Goal: Information Seeking & Learning: Learn about a topic

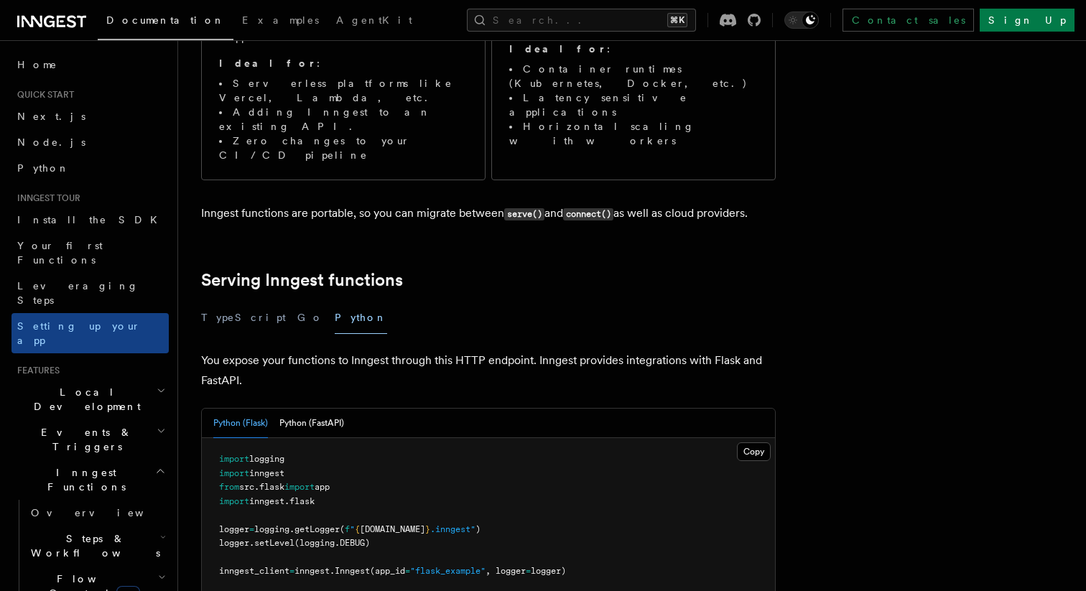
scroll to position [366, 0]
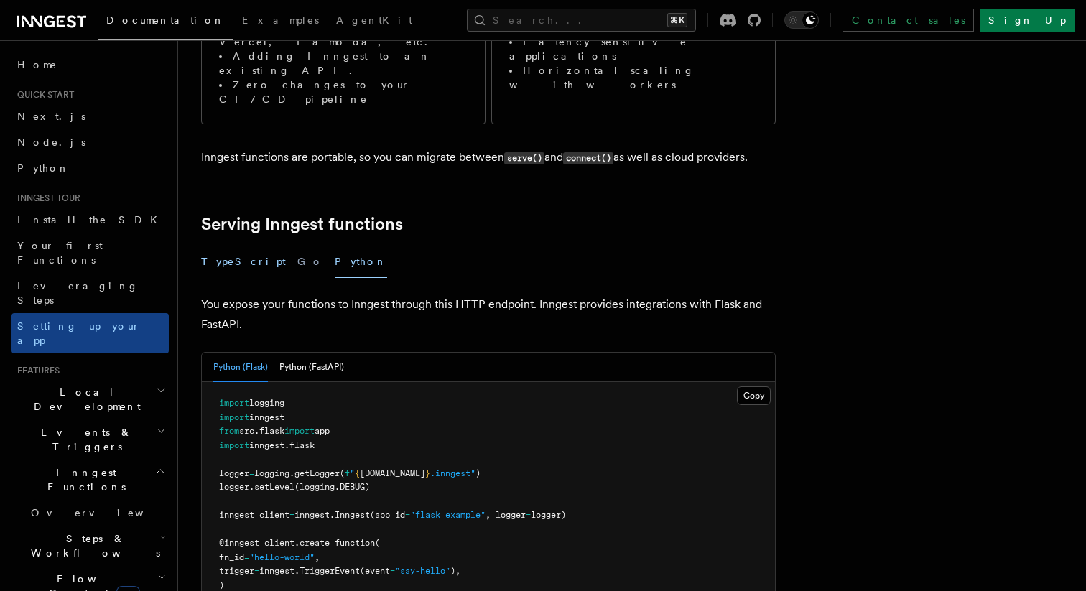
click at [236, 246] on button "TypeScript" at bounding box center [243, 262] width 85 height 32
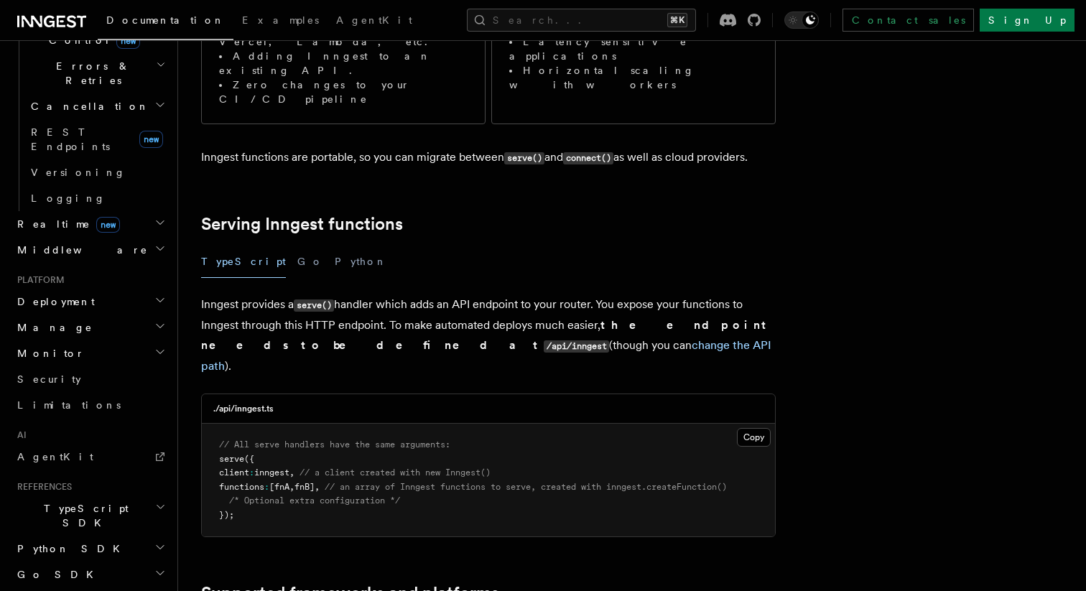
scroll to position [587, 0]
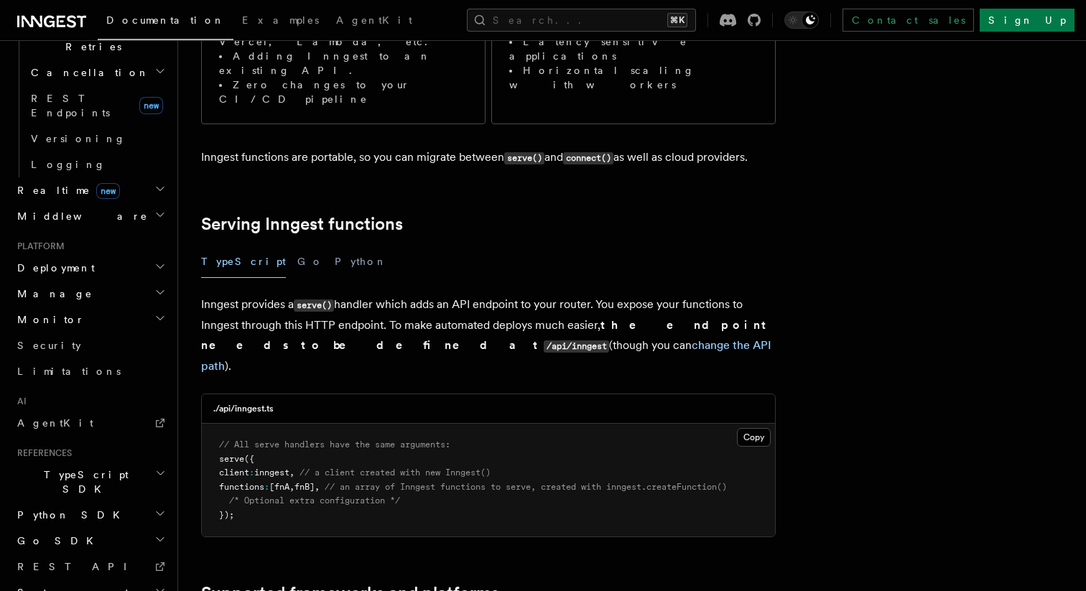
click at [87, 467] on span "TypeScript SDK" at bounding box center [83, 481] width 144 height 29
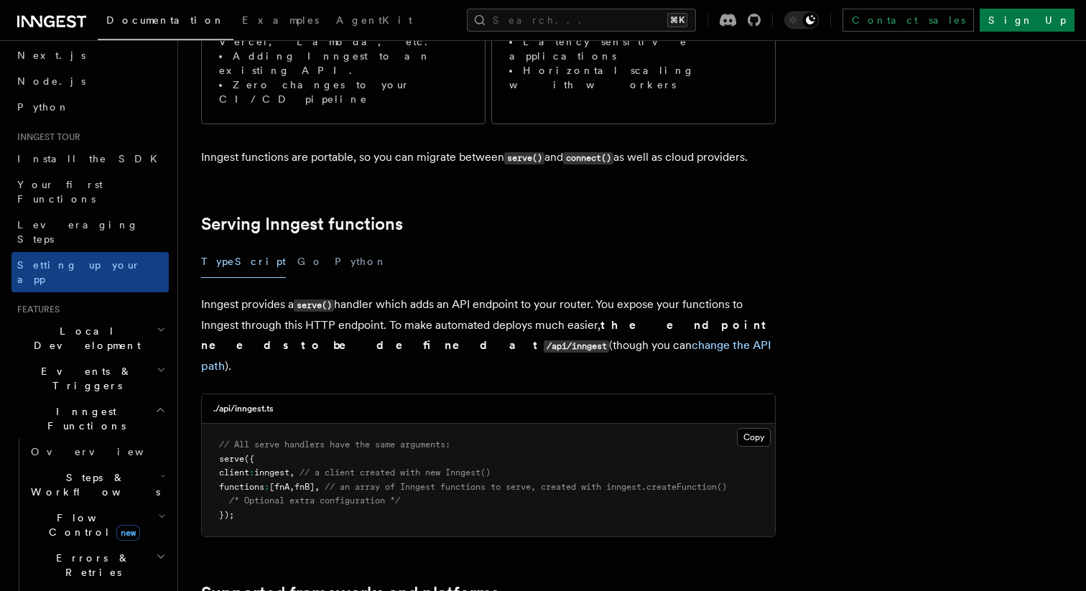
scroll to position [0, 0]
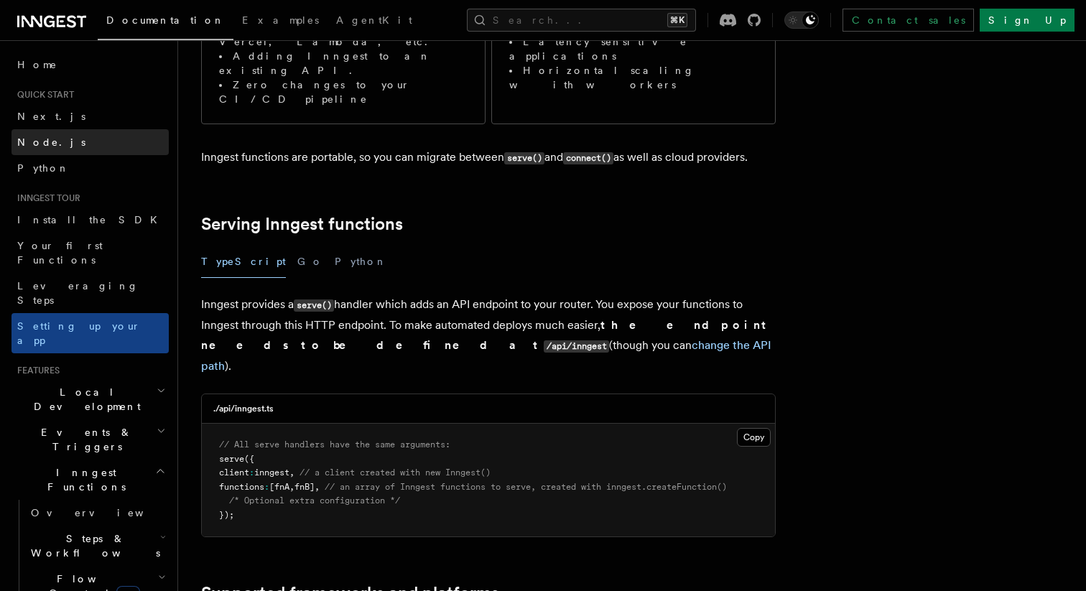
click at [88, 140] on link "Node.js" at bounding box center [89, 142] width 157 height 26
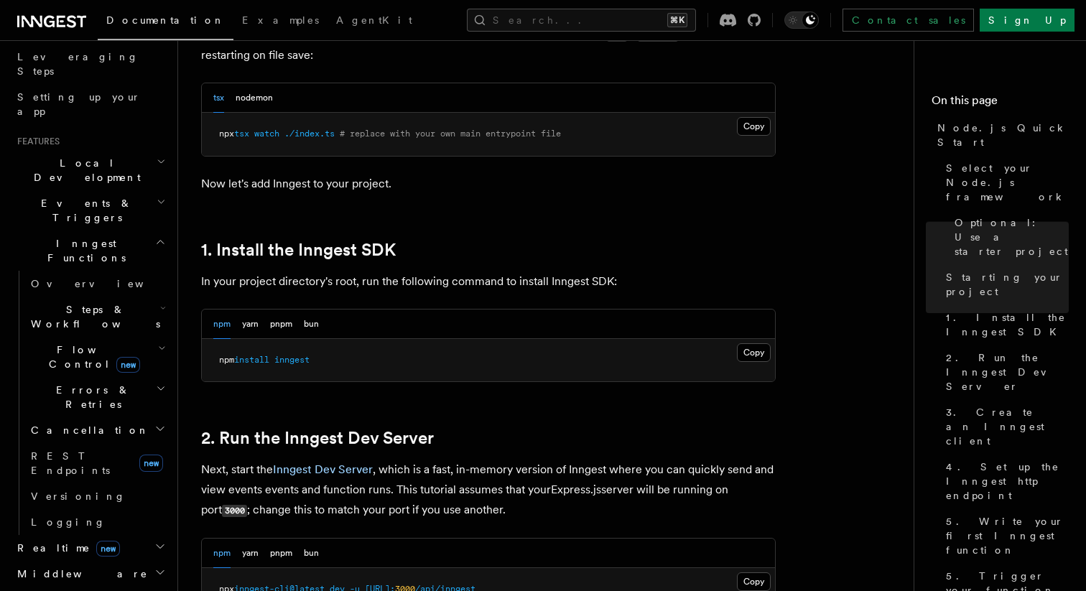
scroll to position [623, 0]
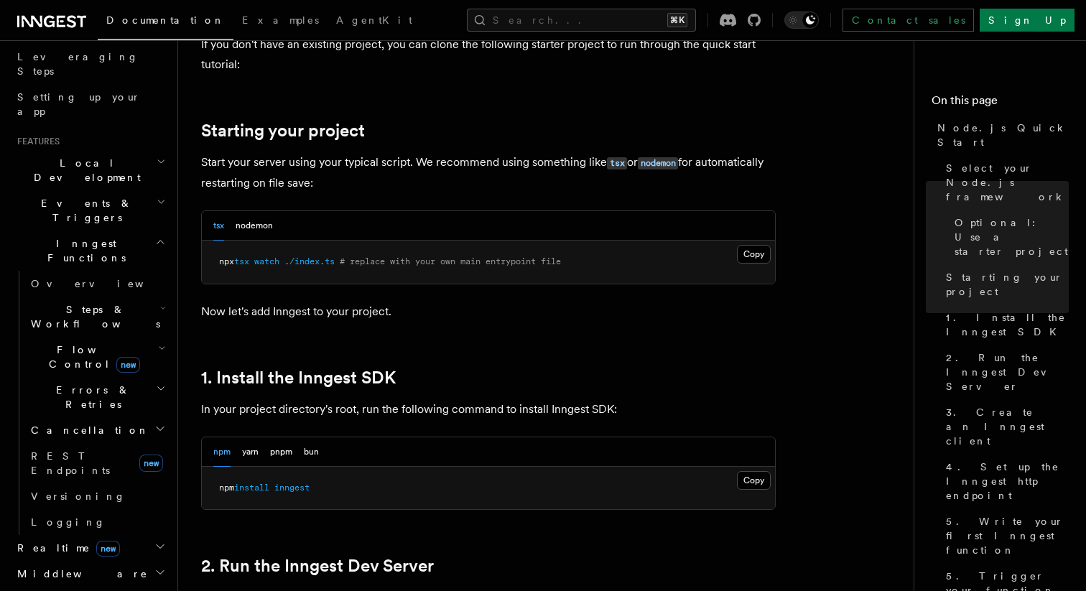
click at [140, 337] on h2 "Flow Control new" at bounding box center [97, 357] width 144 height 40
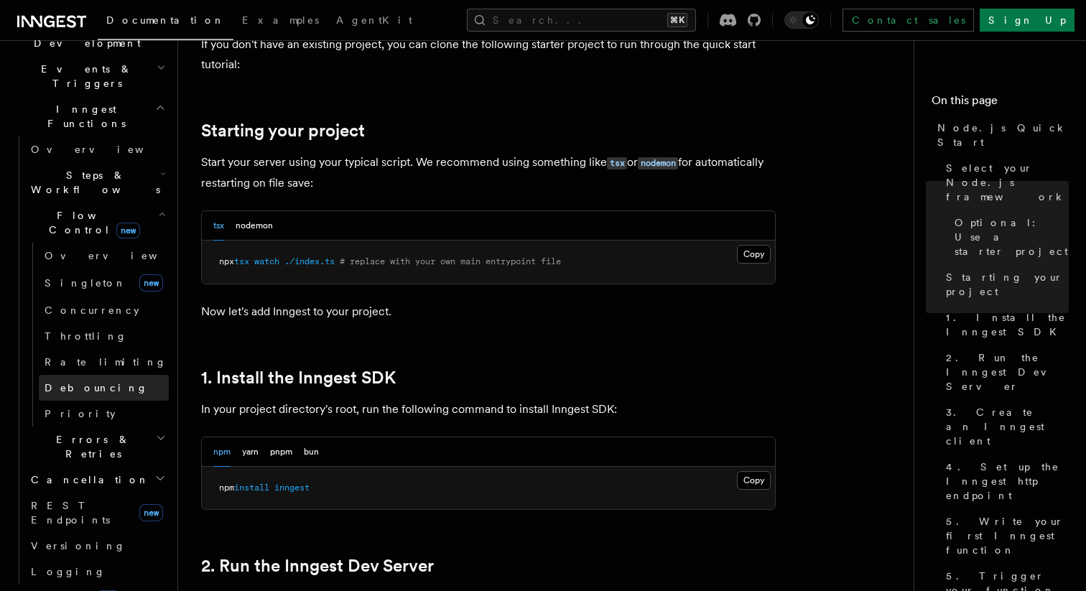
scroll to position [363, 0]
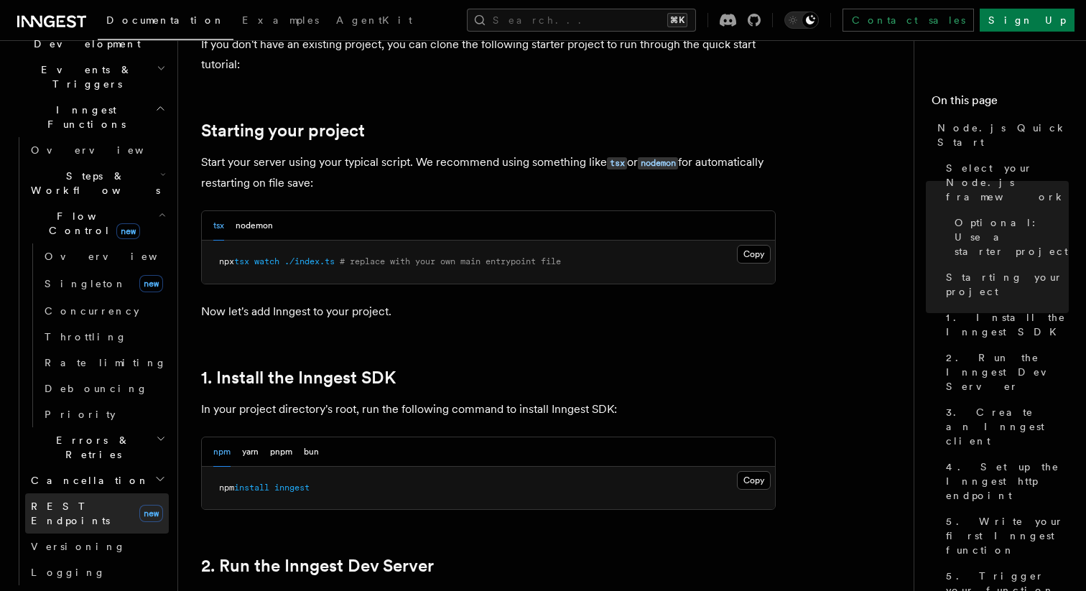
click at [95, 500] on span "REST Endpoints" at bounding box center [70, 513] width 79 height 26
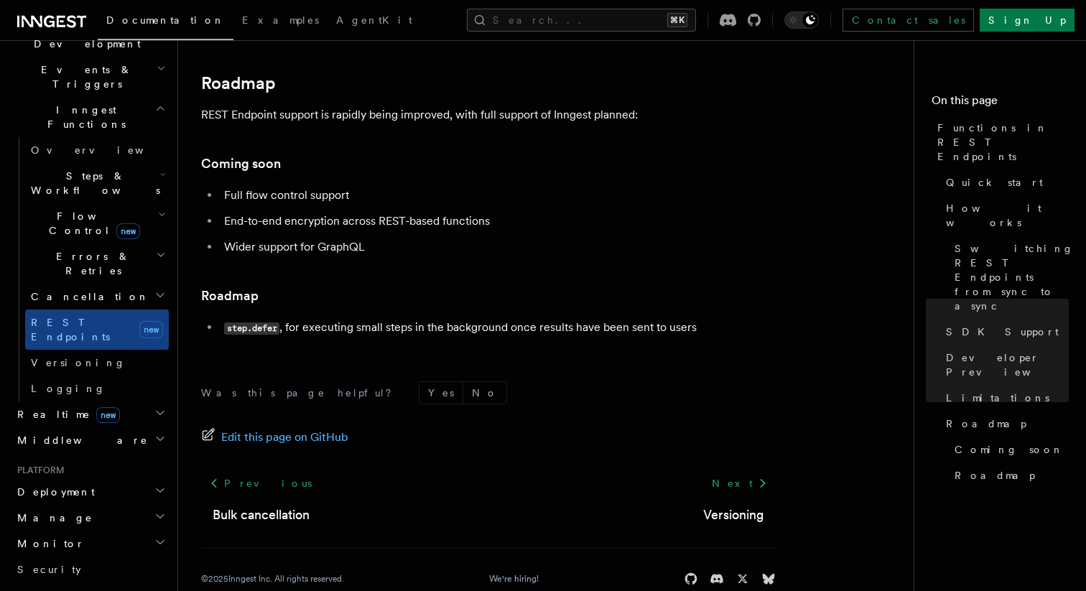
scroll to position [2723, 0]
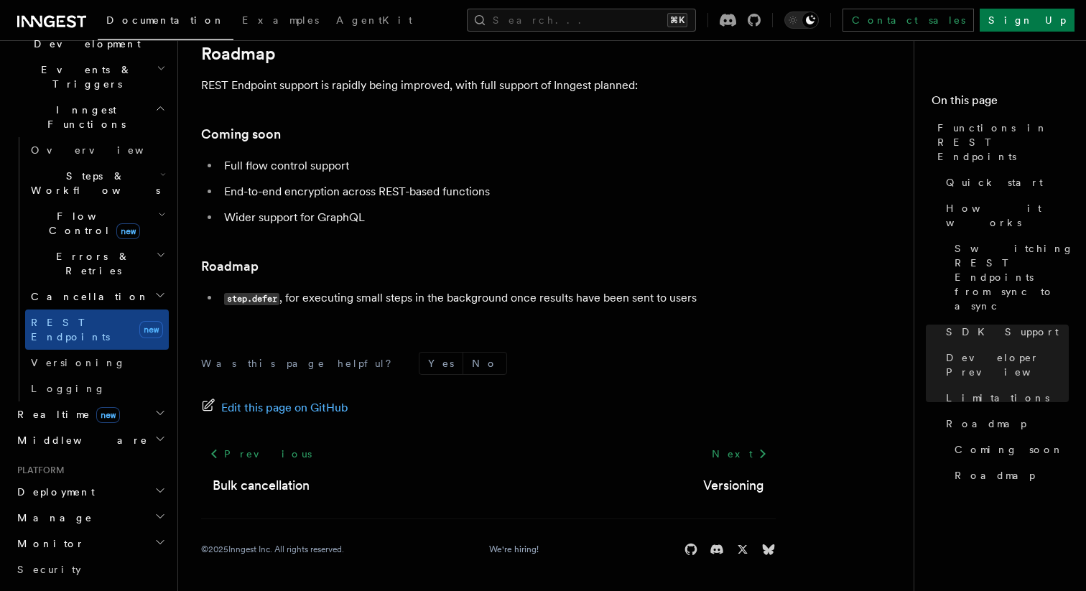
click at [549, 131] on h3 "Coming soon" at bounding box center [488, 134] width 574 height 20
